Goal: Information Seeking & Learning: Check status

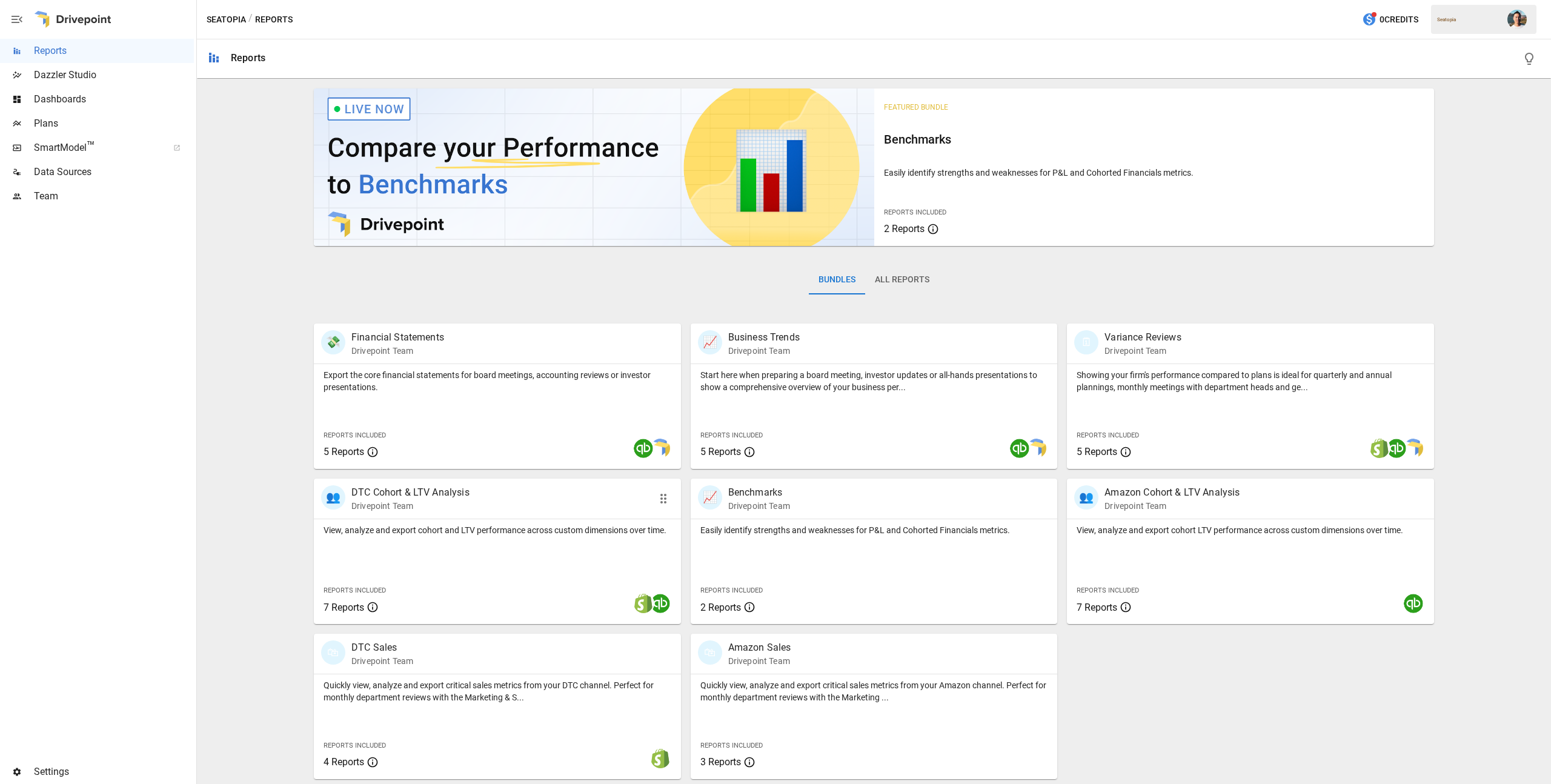
click at [508, 535] on p "View, analyze and export cohort and LTV performance across custom dimensions ov…" at bounding box center [497, 530] width 348 height 12
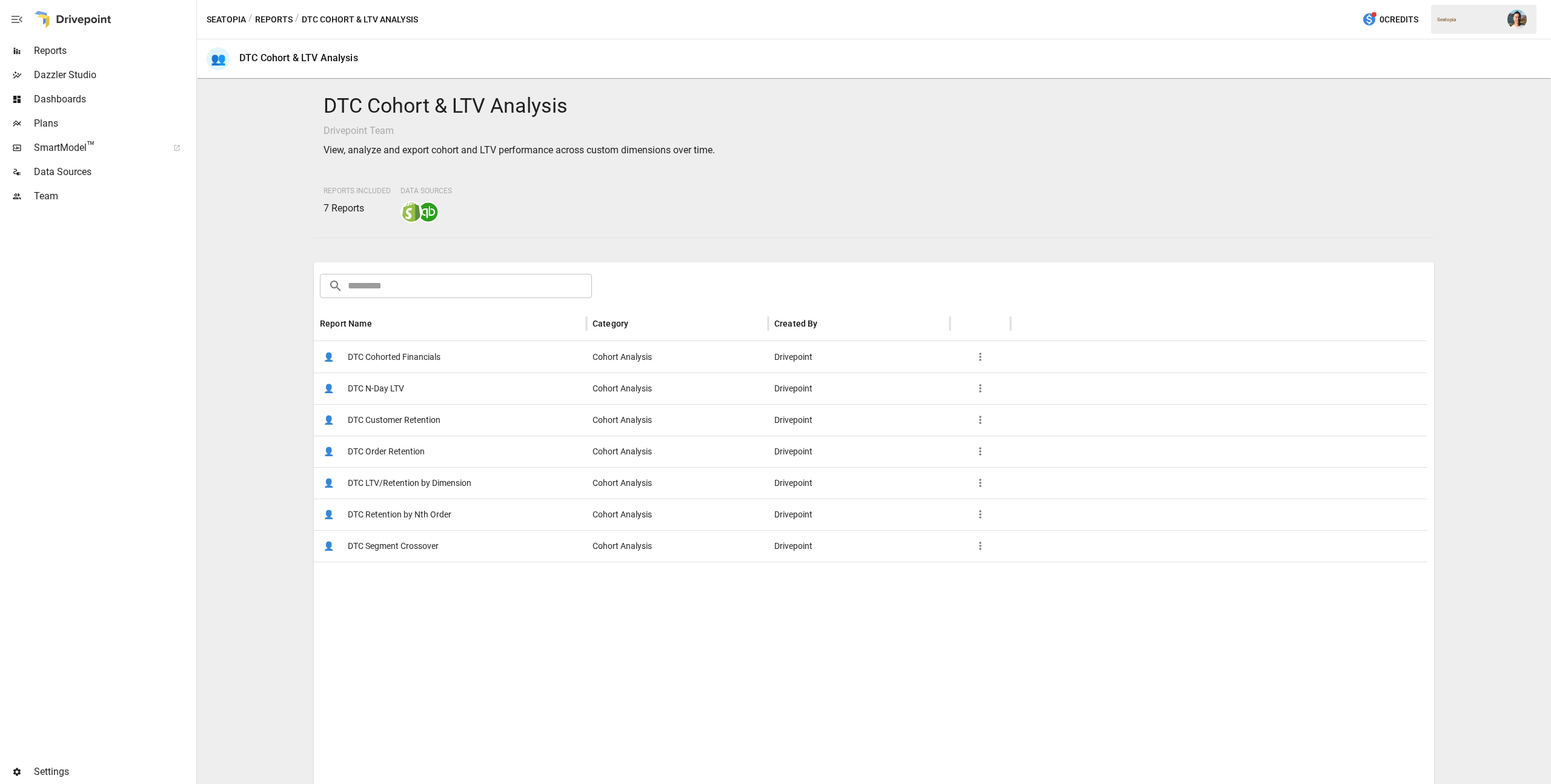
click at [280, 23] on button "Reports" at bounding box center [274, 20] width 38 height 15
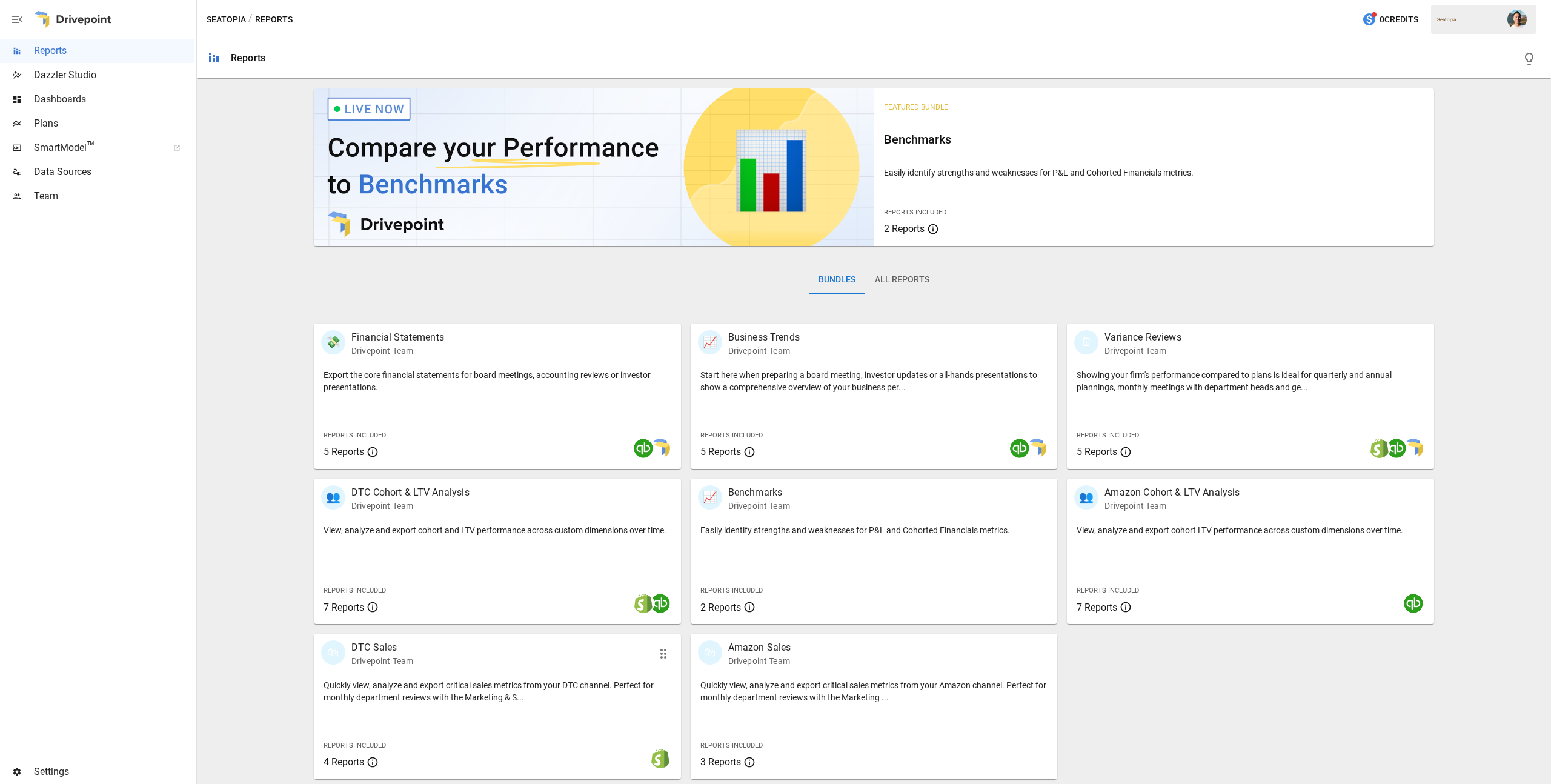
click at [488, 683] on p "Quickly view, analyze and export critical sales metrics from your DTC channel. …" at bounding box center [497, 691] width 348 height 24
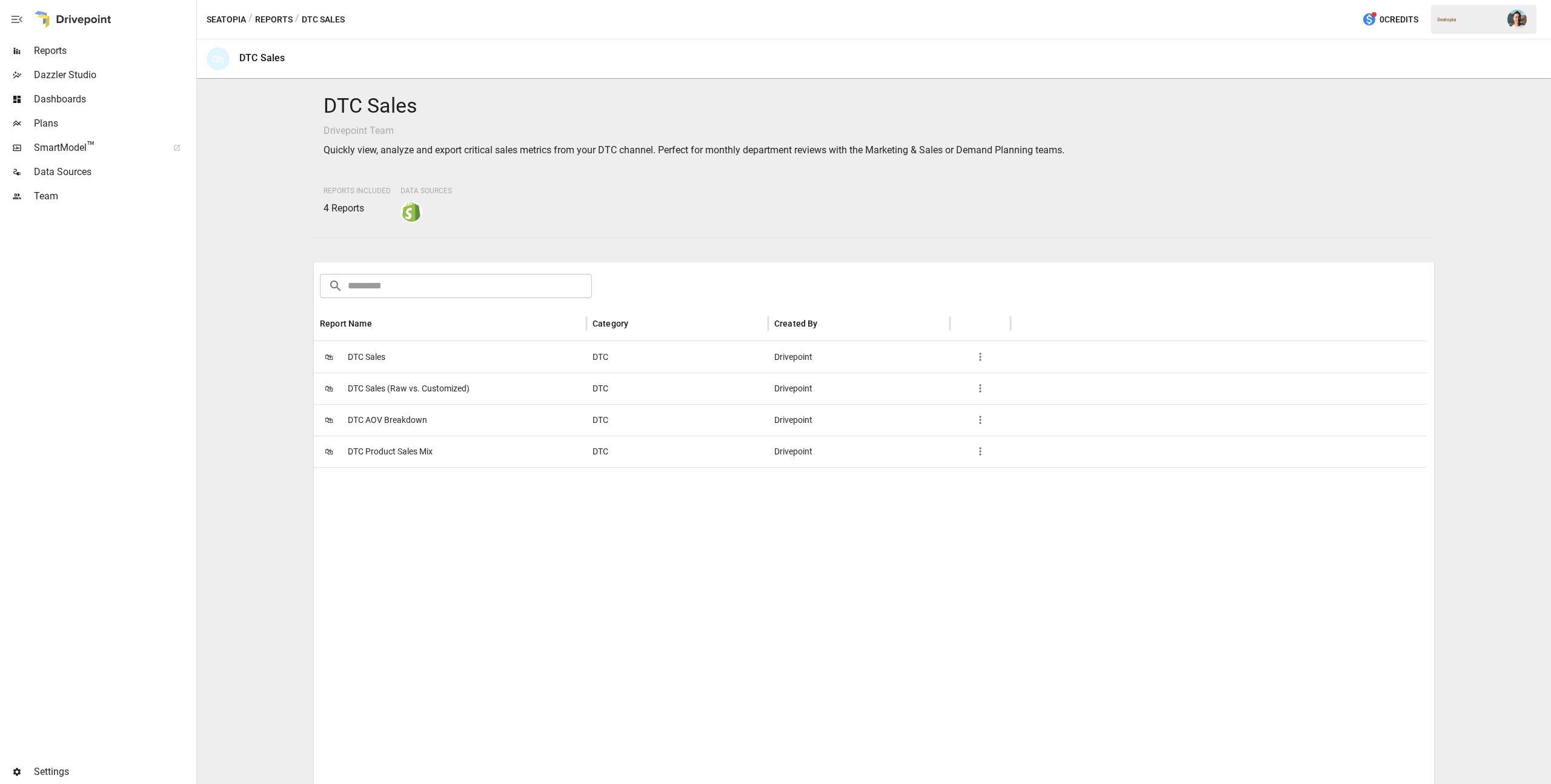
click at [417, 390] on span "DTC Sales (Raw vs. Customized)" at bounding box center [408, 388] width 122 height 31
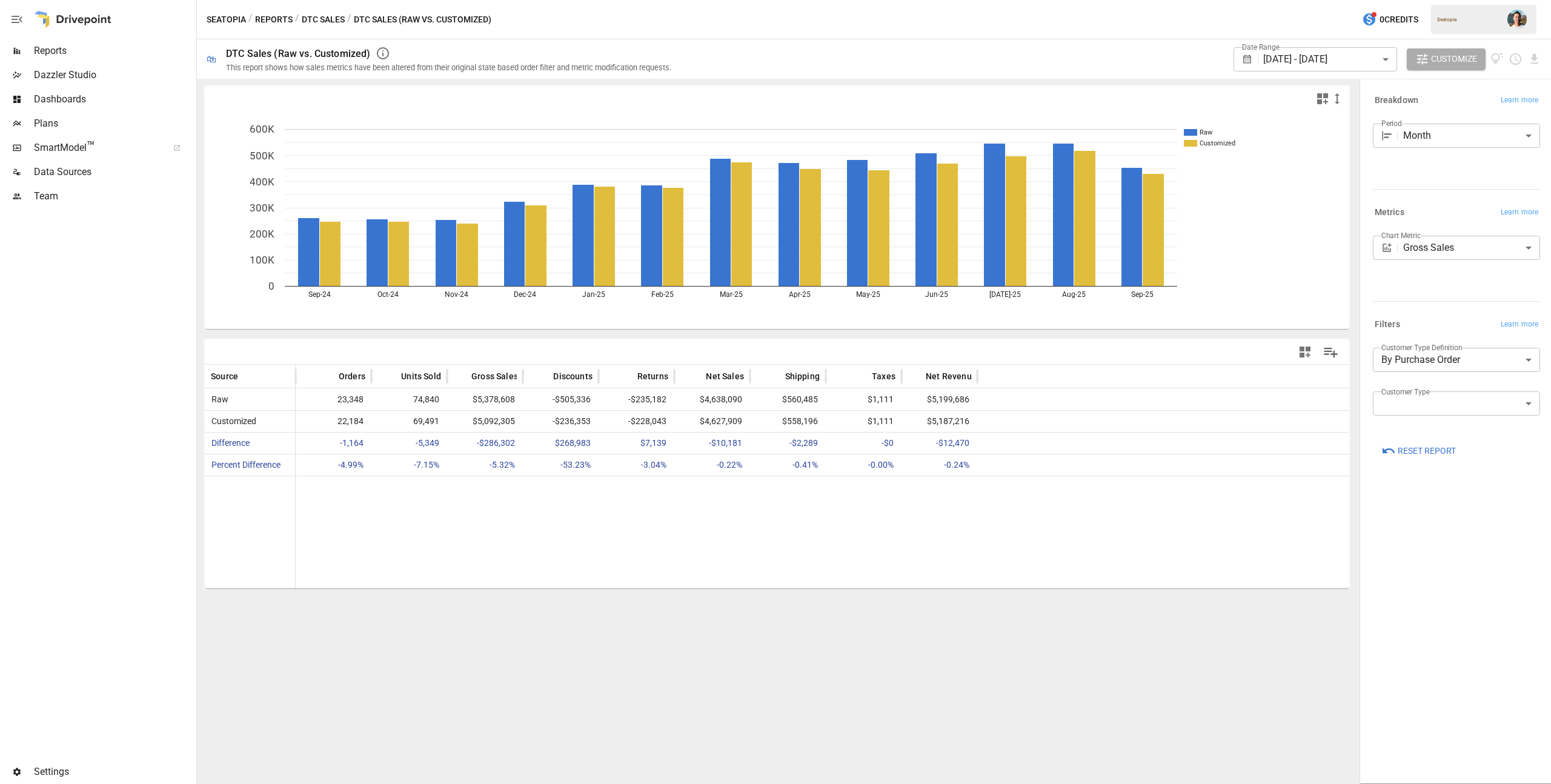
click at [1428, 396] on label "Customer Type" at bounding box center [1405, 391] width 48 height 10
click at [1432, 0] on body "Reports Dazzler Studio Dashboards Plans SmartModel ™ Data Sources Team Settings…" at bounding box center [776, 0] width 1551 height 0
click at [1432, 313] on div at bounding box center [776, 392] width 1551 height 784
click at [323, 18] on button "DTC Sales" at bounding box center [323, 20] width 43 height 15
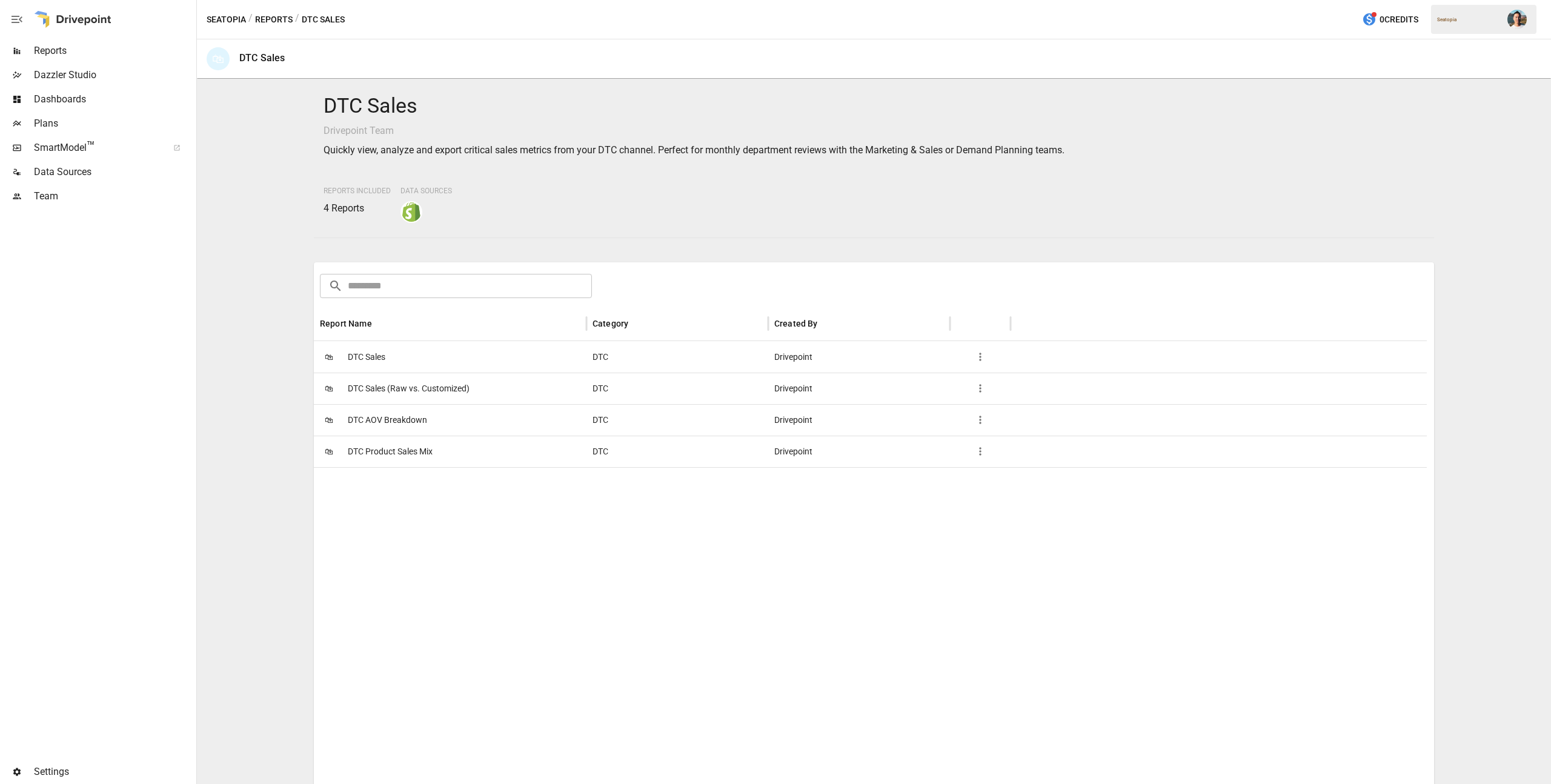
click at [282, 16] on button "Reports" at bounding box center [274, 20] width 38 height 15
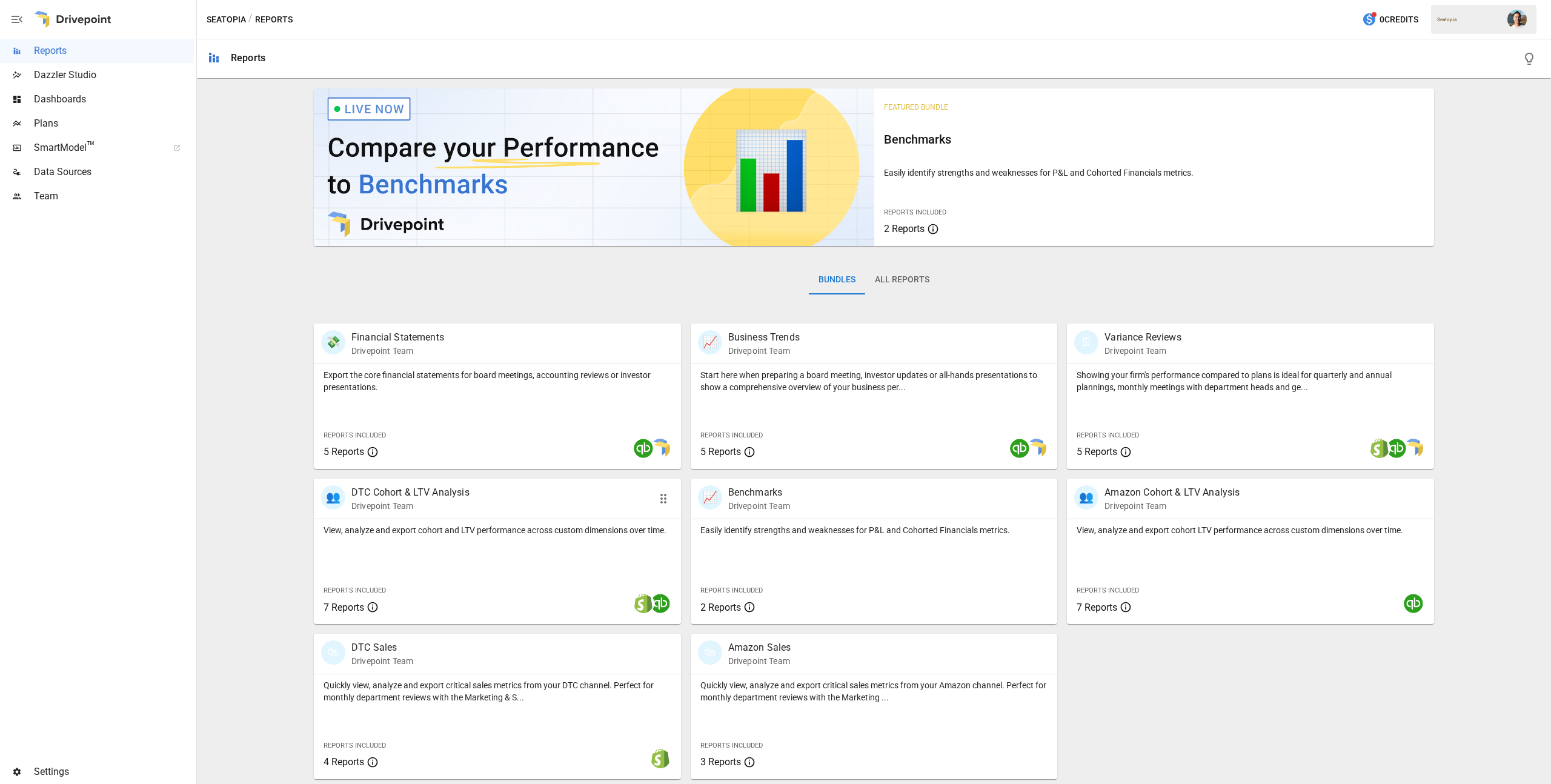
click at [492, 546] on div "View, analyze and export cohort and LTV performance across custom dimensions ov…" at bounding box center [497, 572] width 367 height 105
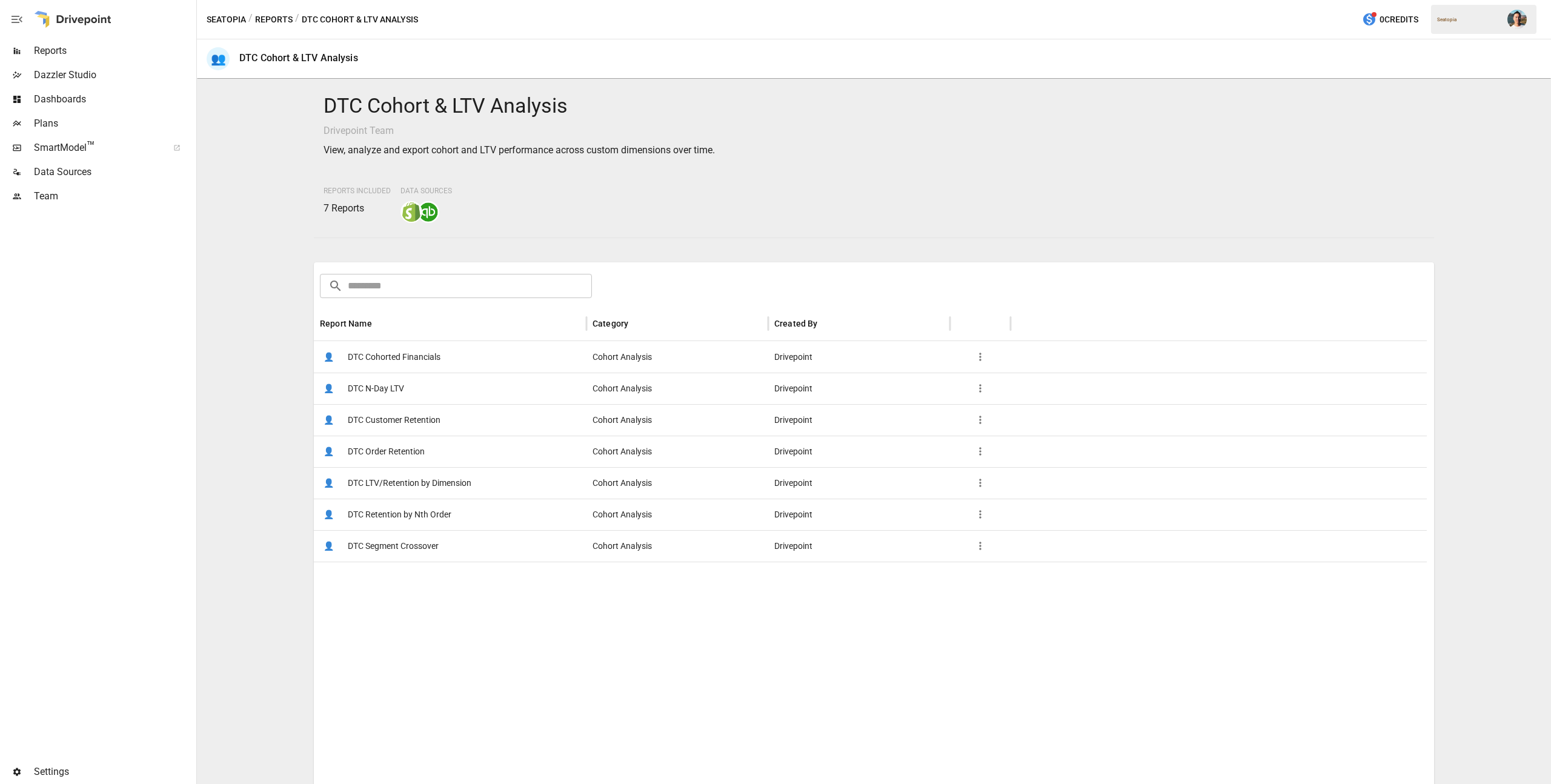
click at [402, 357] on span "DTC Cohorted Financials" at bounding box center [394, 357] width 93 height 31
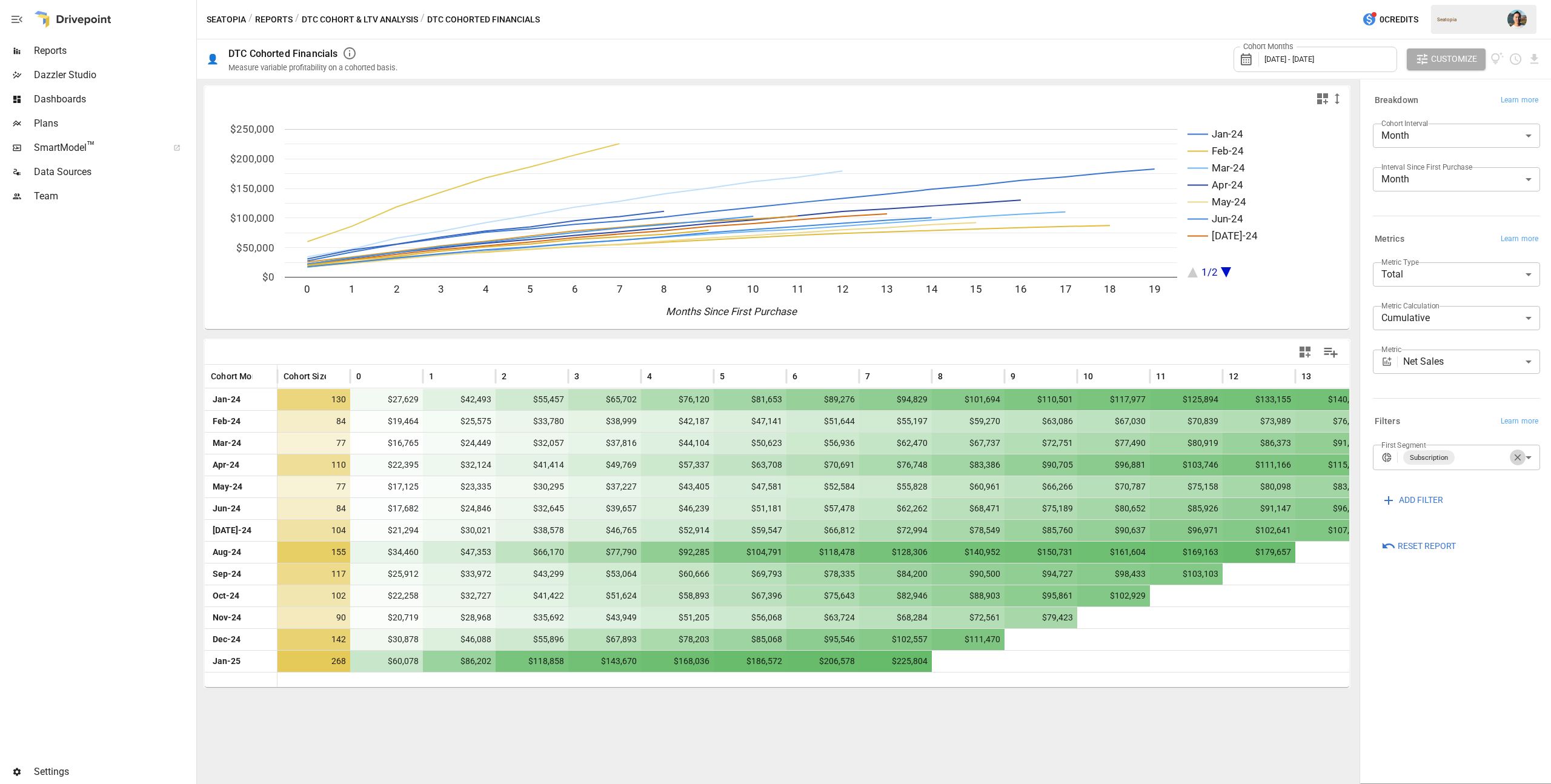
click at [1519, 454] on icon "button" at bounding box center [1517, 457] width 11 height 11
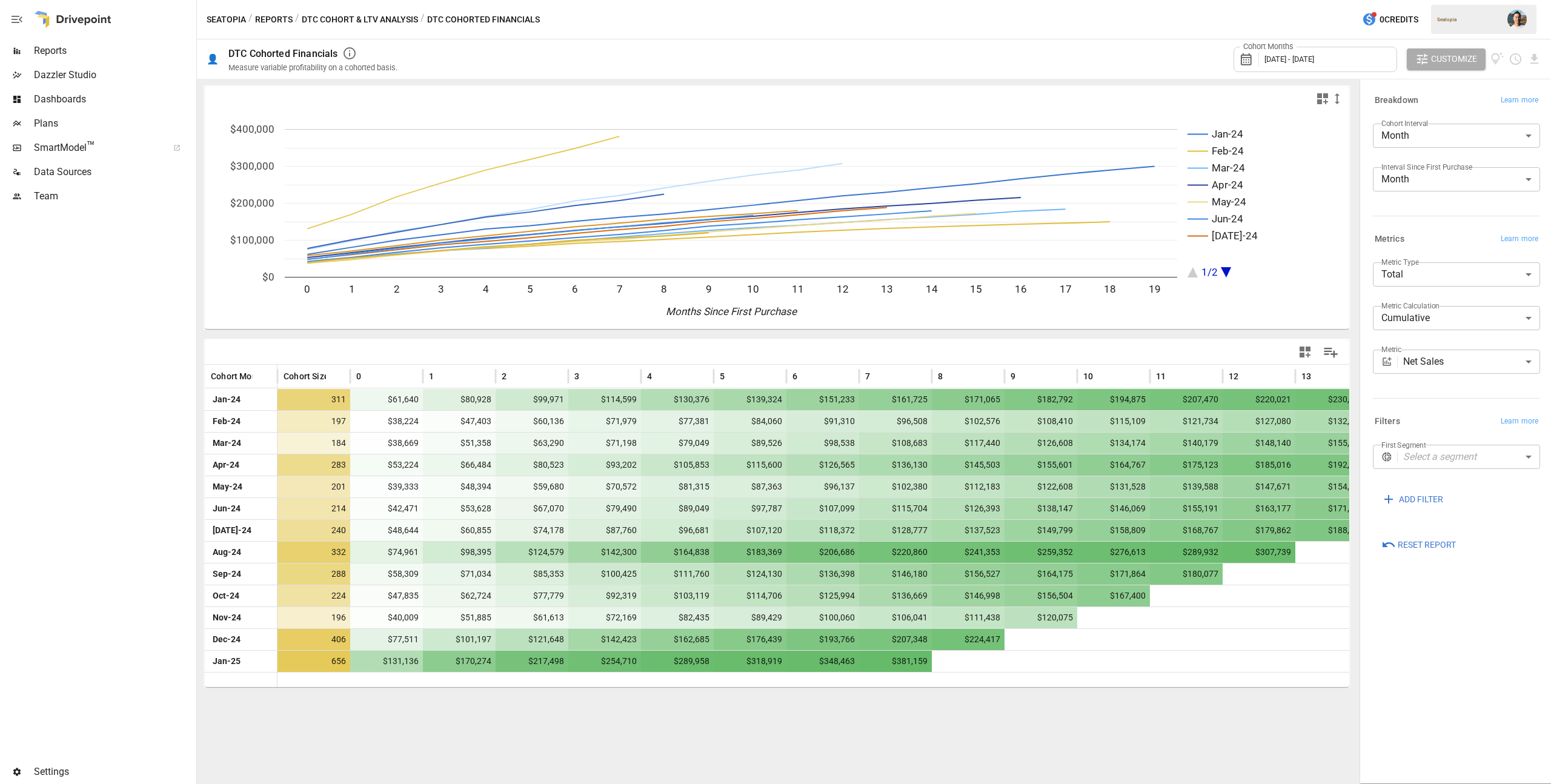
click at [1292, 68] on div "Cohort Months January 2024 - January 2025" at bounding box center [1315, 60] width 163 height 26
click at [1346, 185] on button "Aug" at bounding box center [1335, 188] width 52 height 22
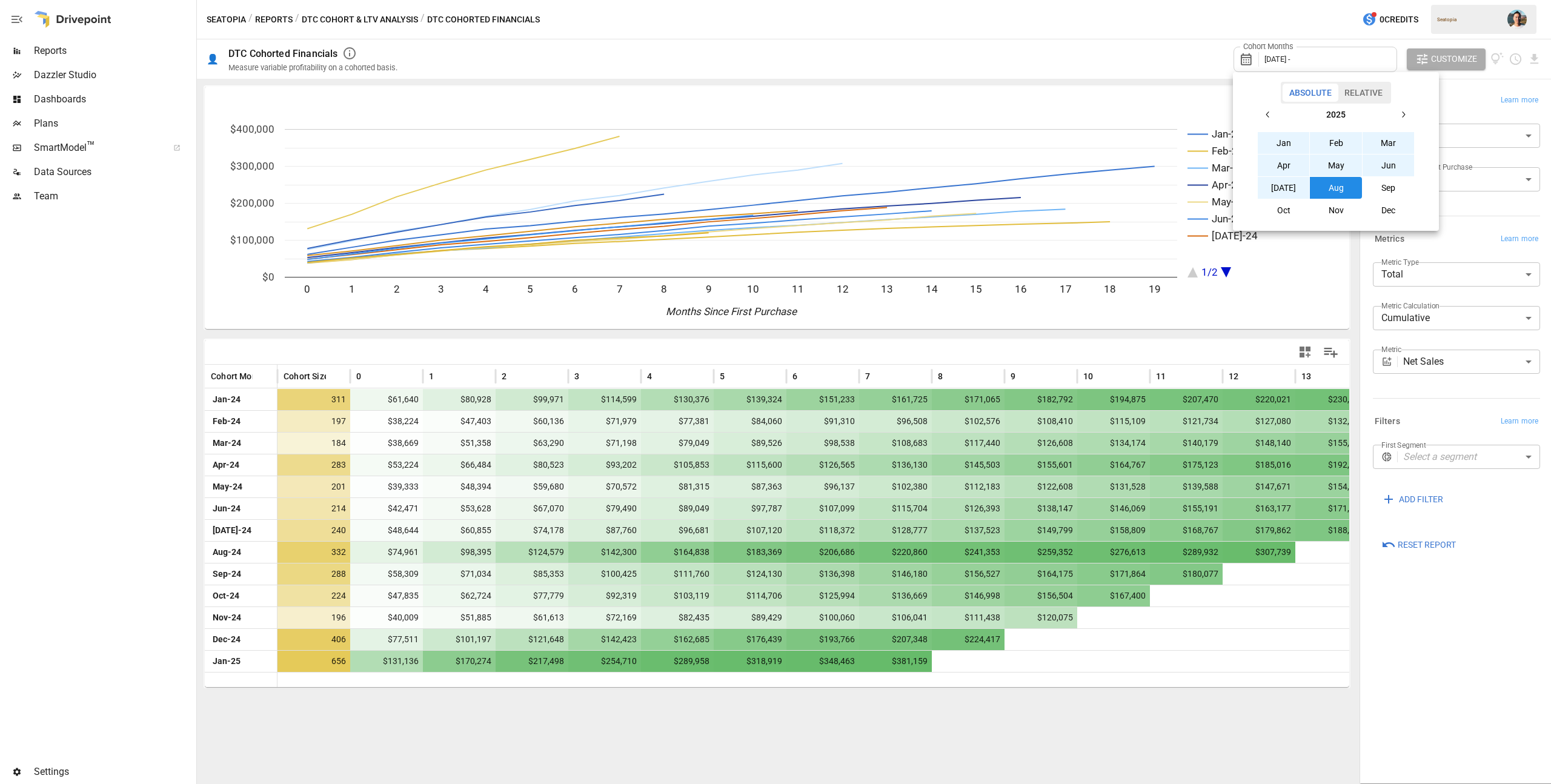
click at [1291, 141] on button "Jan" at bounding box center [1283, 143] width 52 height 22
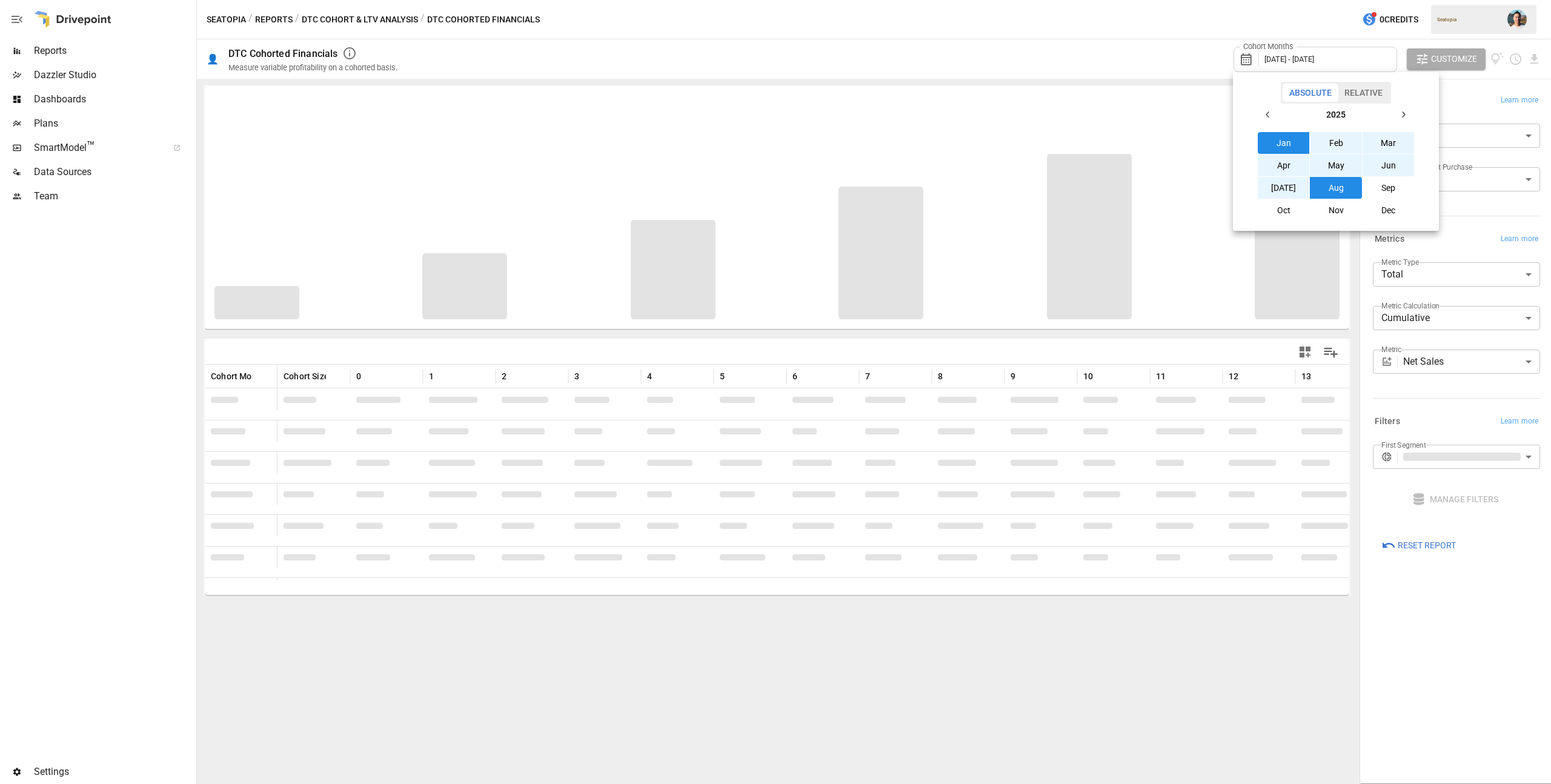
click at [1083, 48] on div at bounding box center [776, 392] width 1551 height 784
